Goal: Use online tool/utility: Utilize a website feature to perform a specific function

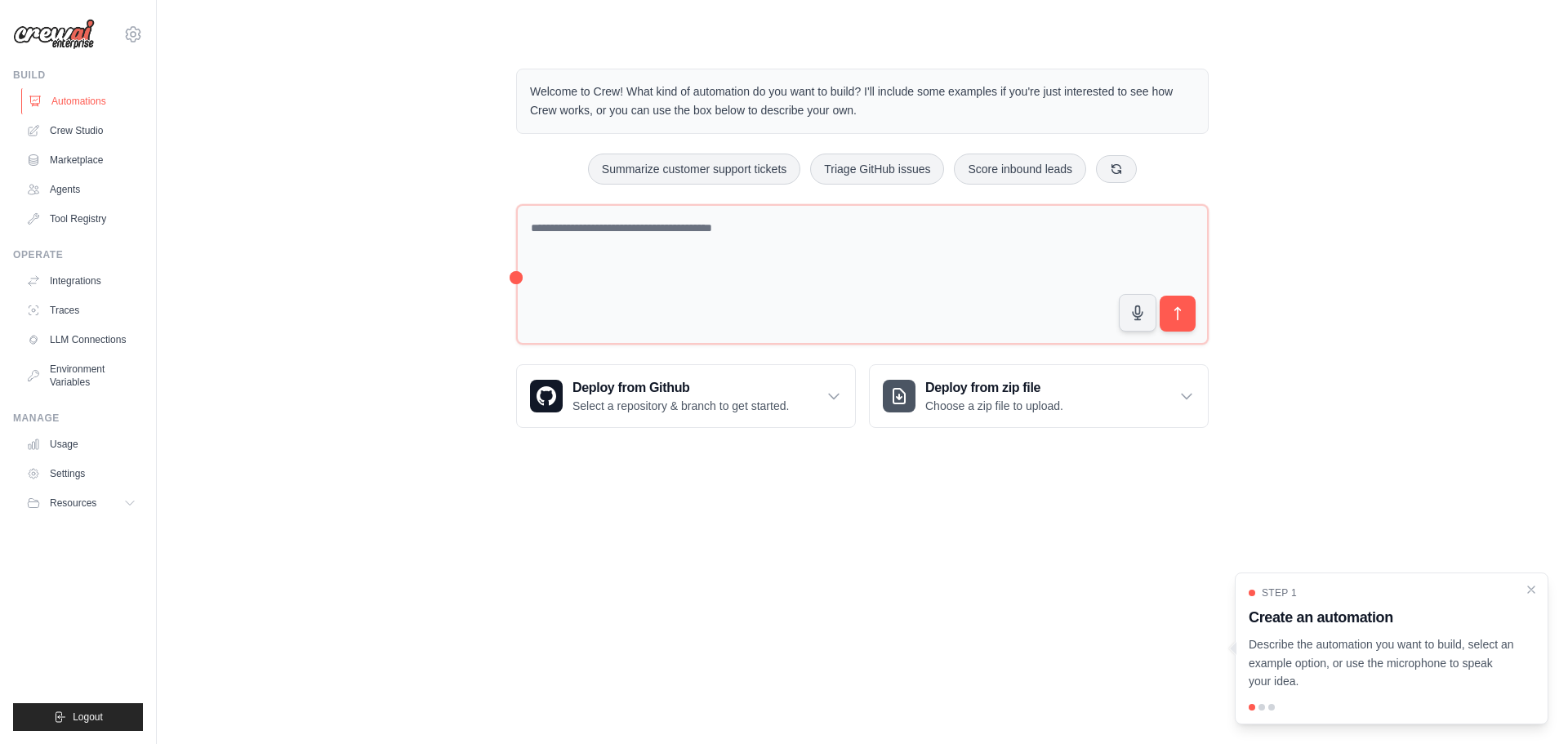
click at [99, 99] on link "Automations" at bounding box center [82, 101] width 123 height 26
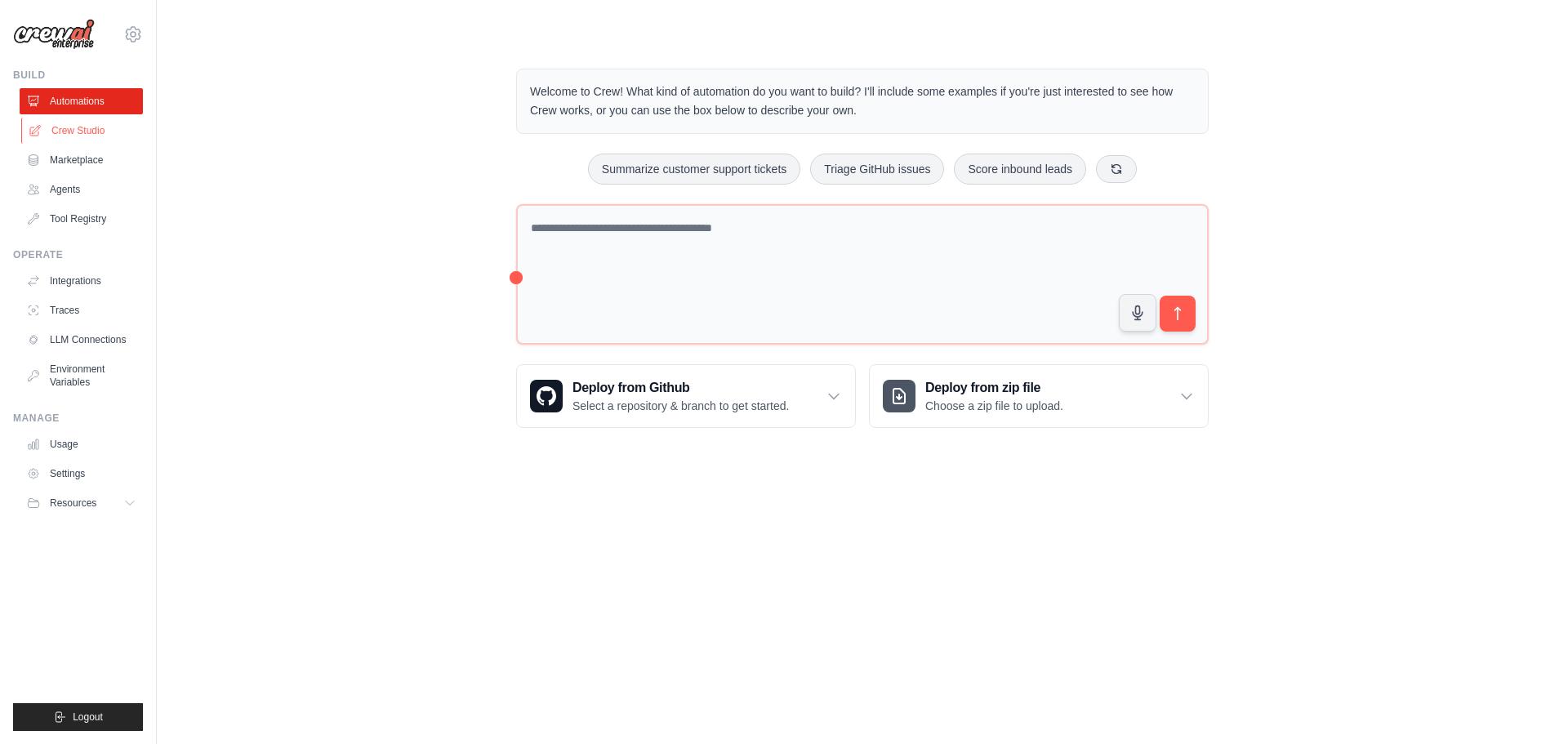
click at [92, 132] on link "Crew Studio" at bounding box center [82, 130] width 123 height 26
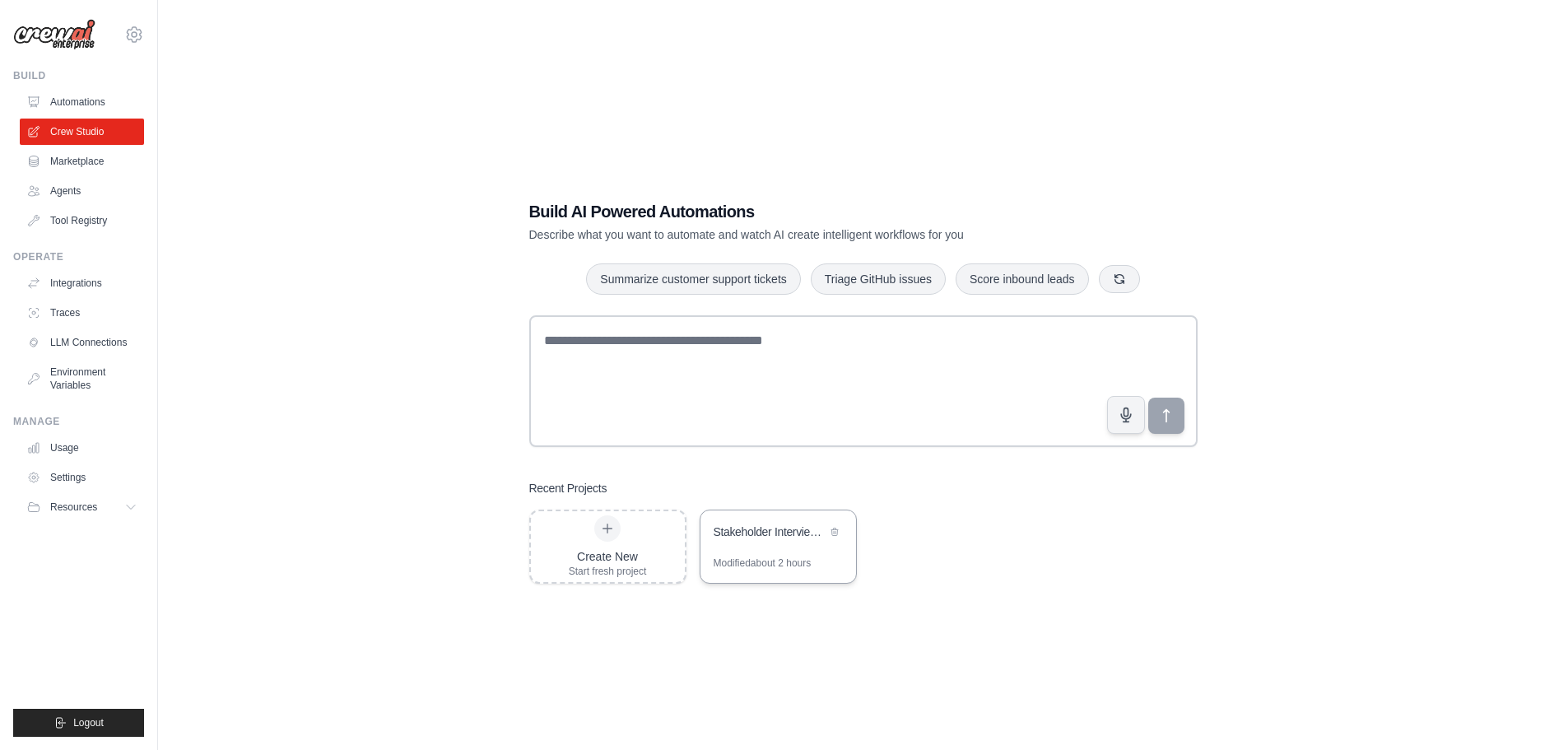
click at [768, 542] on div "Stakeholder Interview Briefing System" at bounding box center [770, 533] width 113 height 19
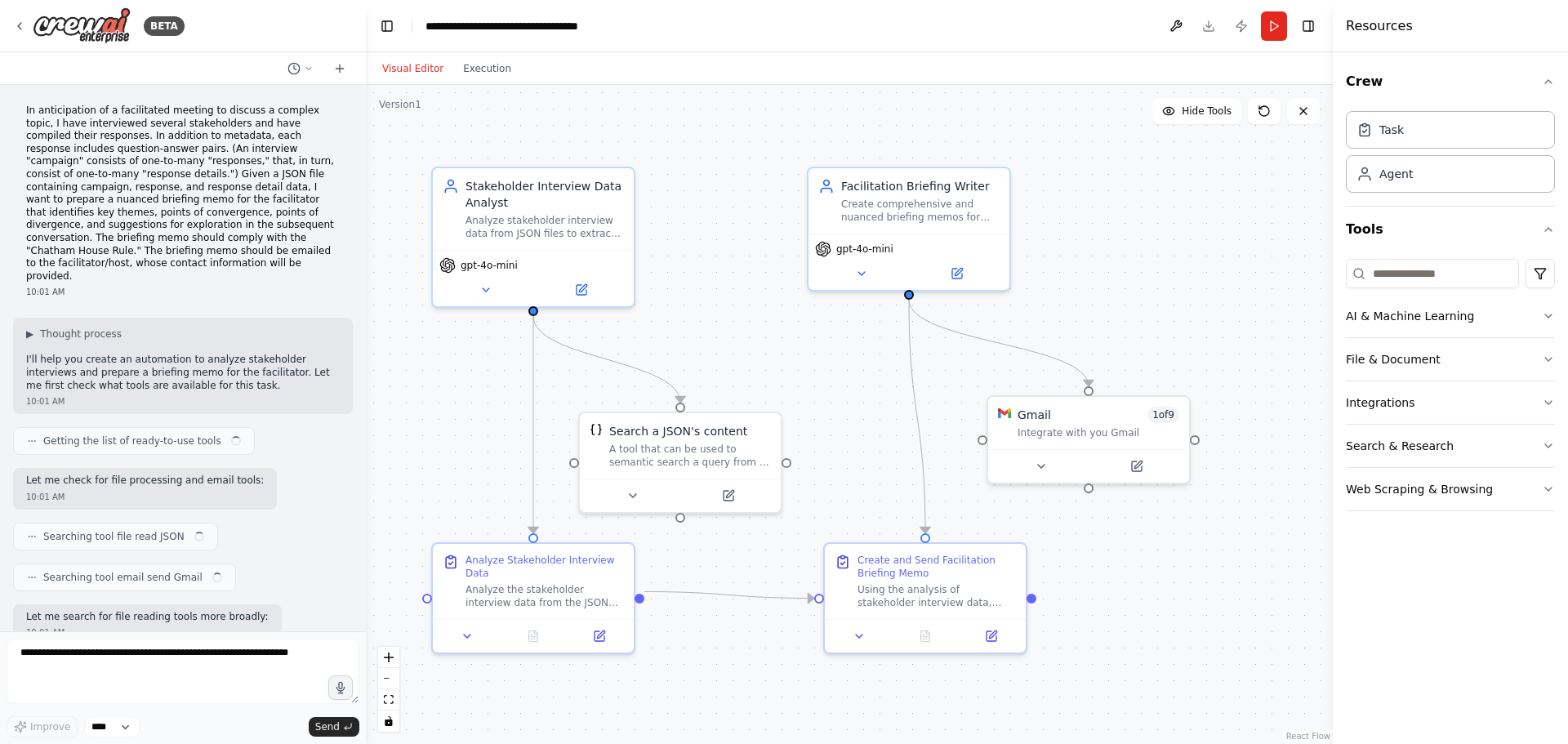
scroll to position [1358, 0]
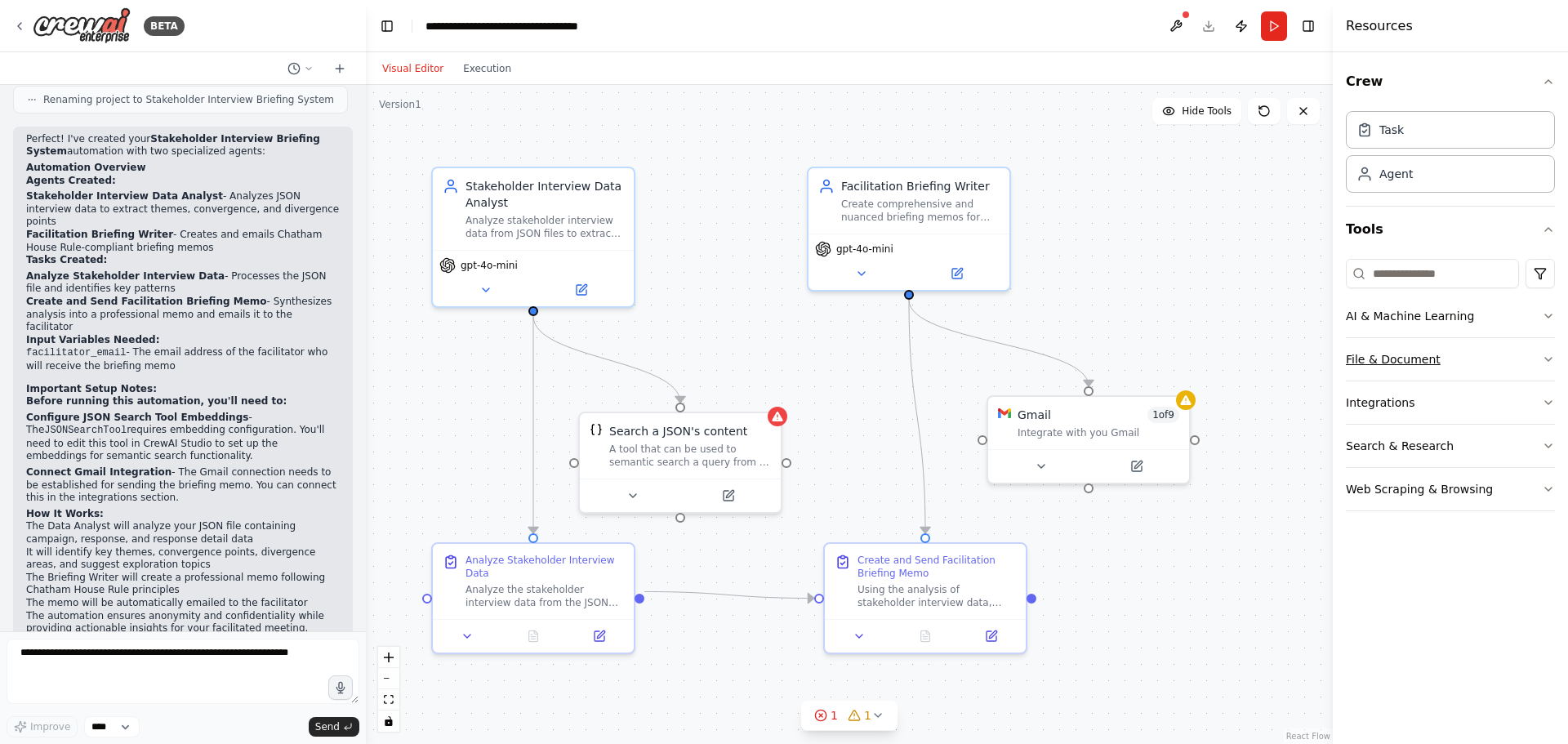
click at [1359, 362] on button "File & Document" at bounding box center [1451, 359] width 209 height 43
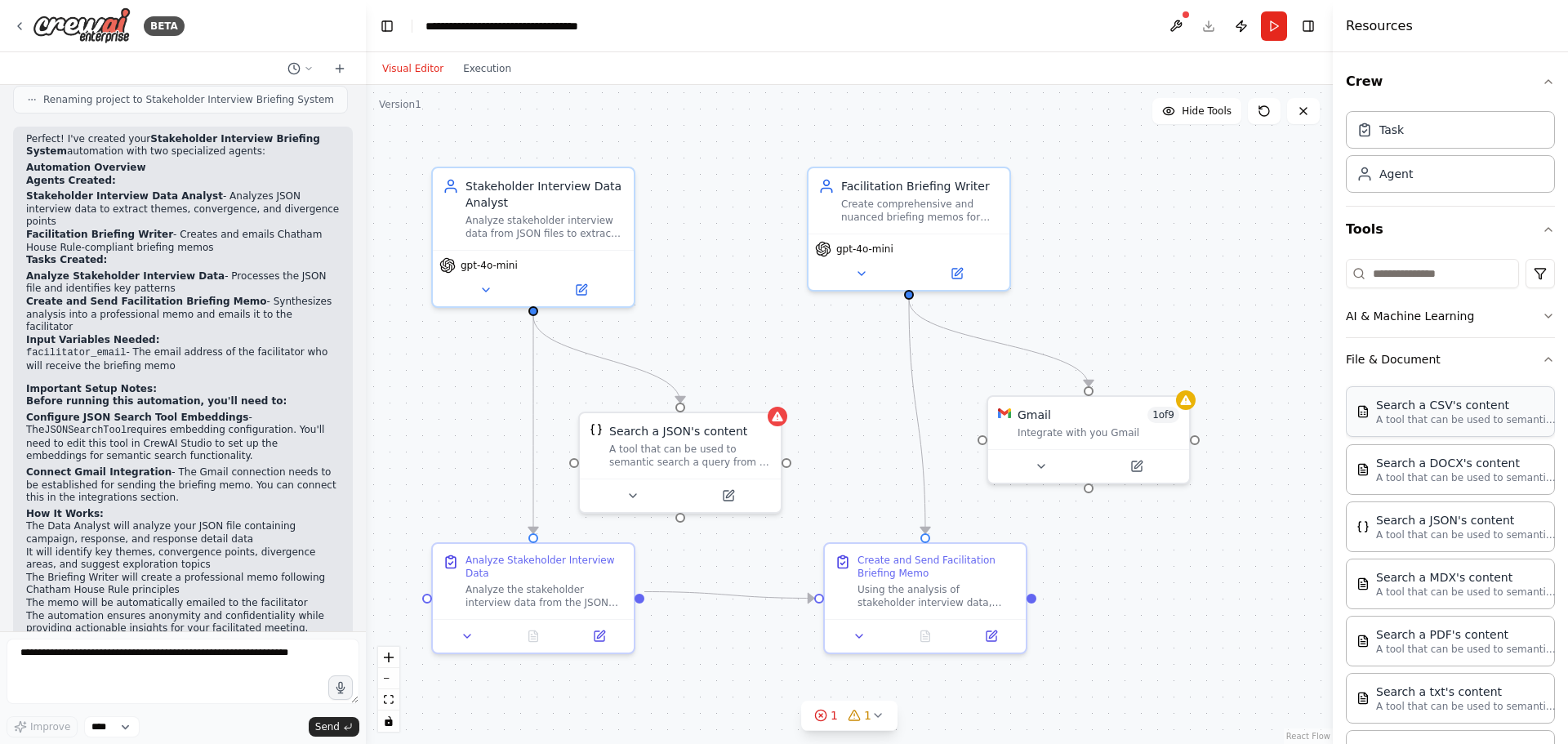
click at [1460, 409] on div "Search a CSV's content" at bounding box center [1466, 406] width 180 height 17
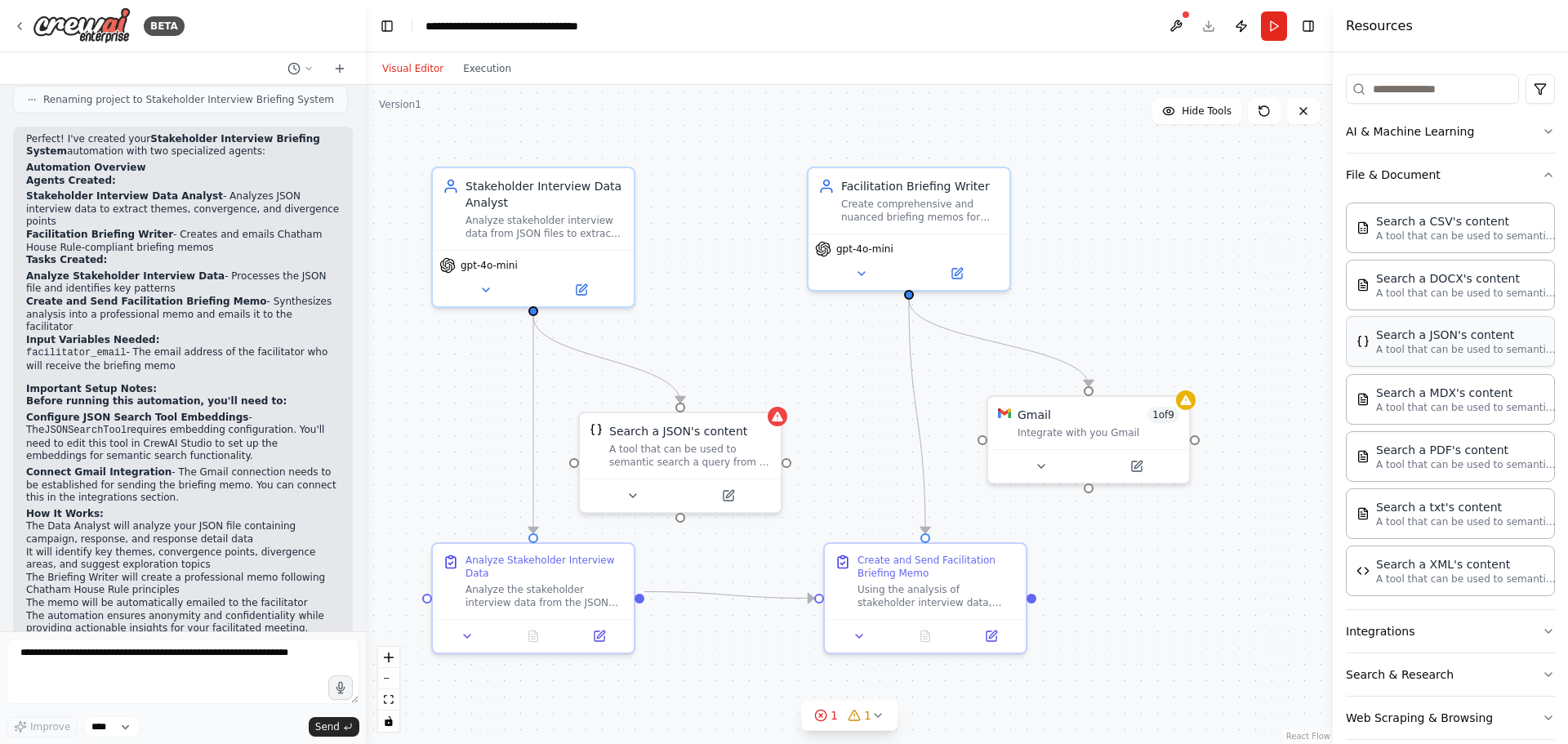
scroll to position [207, 0]
